Goal: Task Accomplishment & Management: Manage account settings

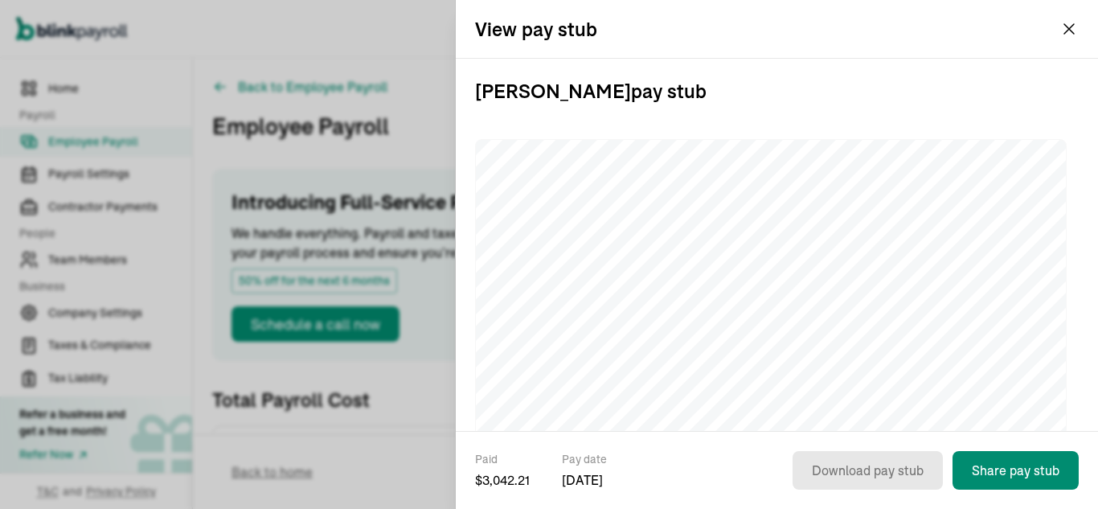
scroll to position [452, 0]
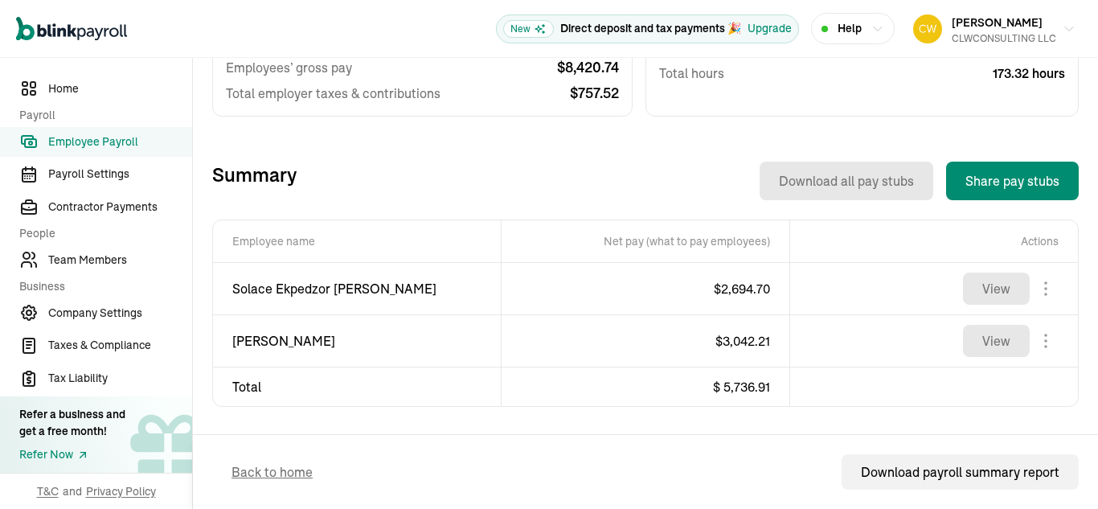
click at [130, 137] on span "Employee Payroll" at bounding box center [120, 141] width 144 height 17
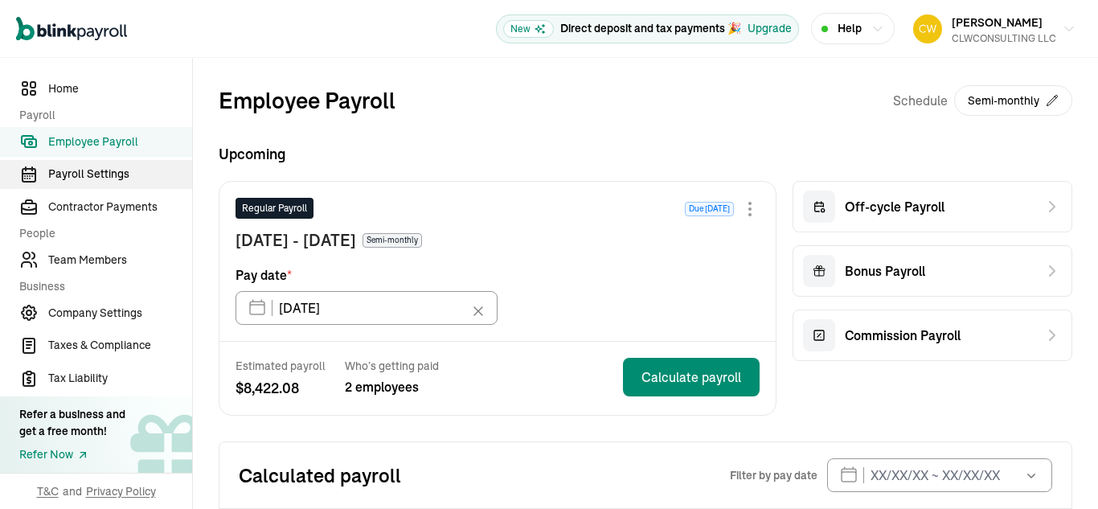
click at [92, 183] on link "Payroll Settings" at bounding box center [96, 175] width 192 height 30
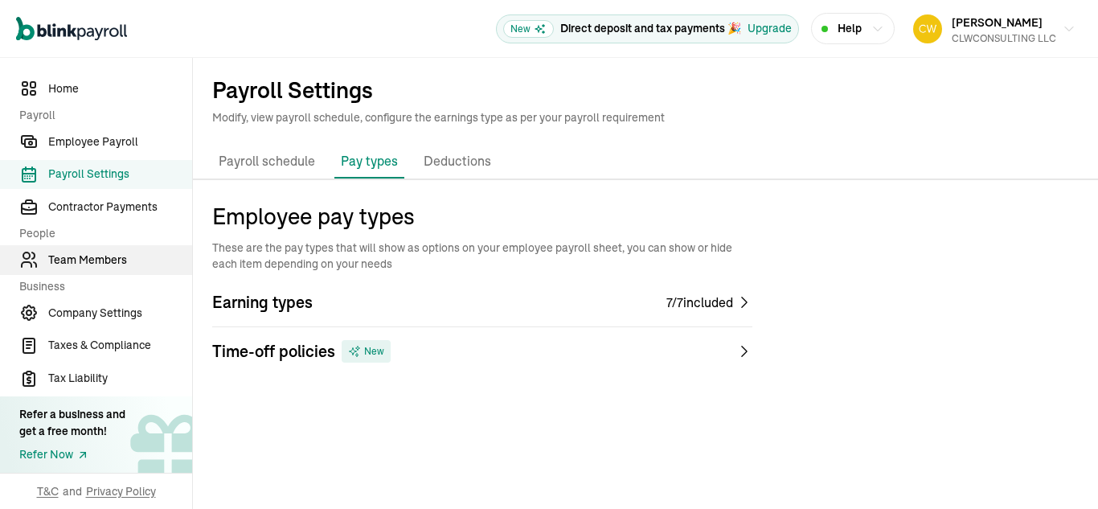
click at [106, 268] on span "Team Members" at bounding box center [120, 260] width 144 height 17
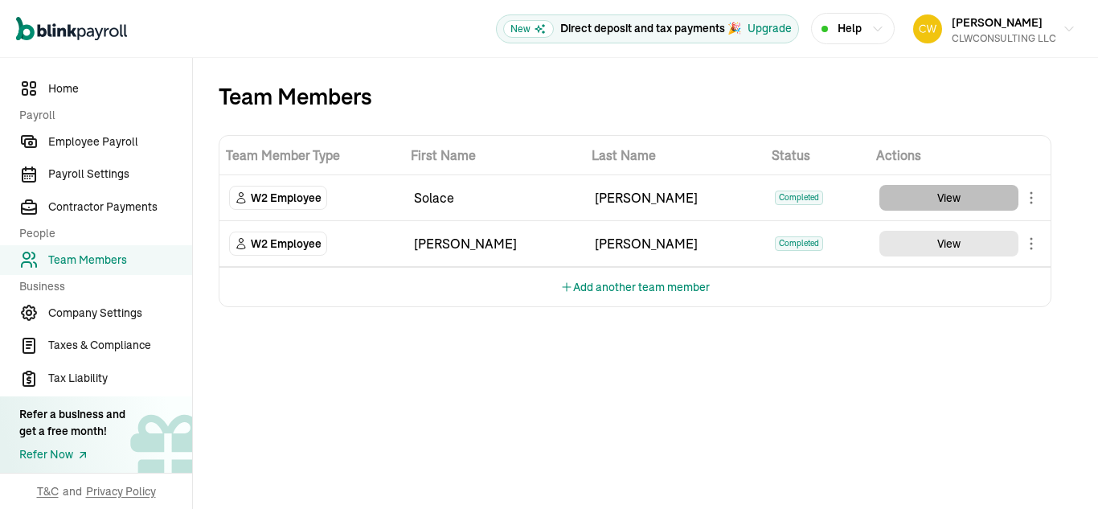
click at [931, 202] on button "View" at bounding box center [948, 198] width 139 height 26
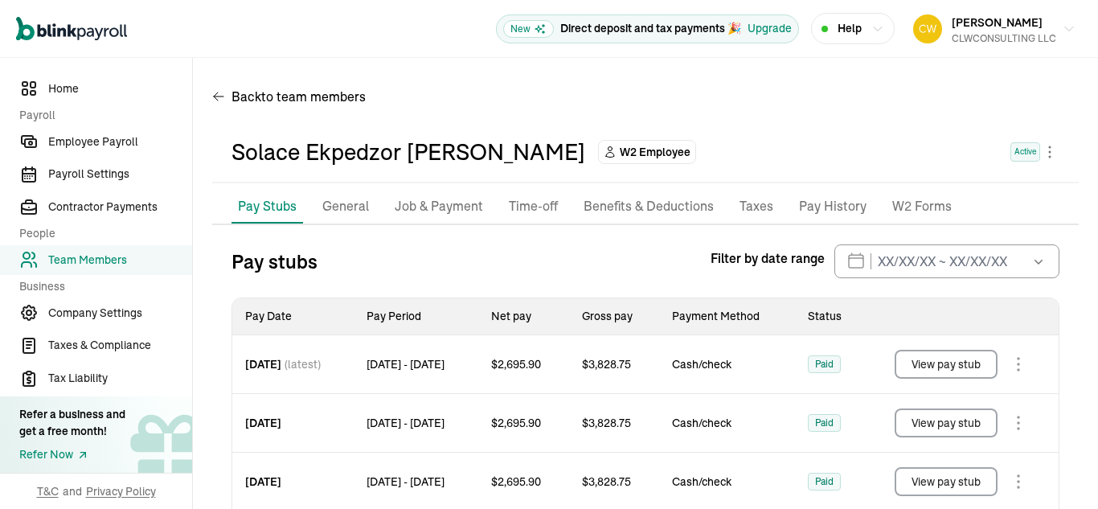
click at [452, 203] on p "Job & Payment" at bounding box center [439, 206] width 88 height 21
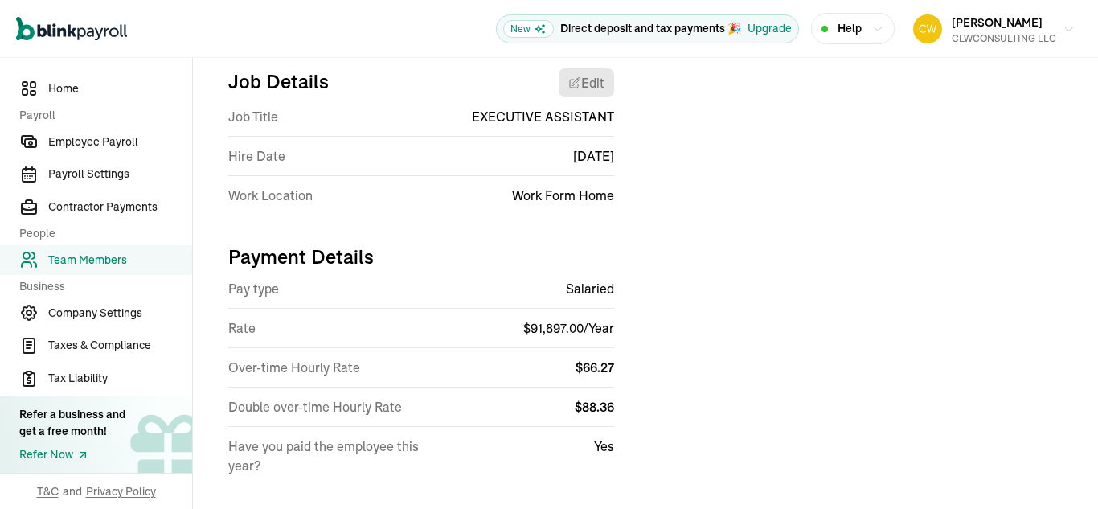
scroll to position [190, 0]
